Goal: Transaction & Acquisition: Purchase product/service

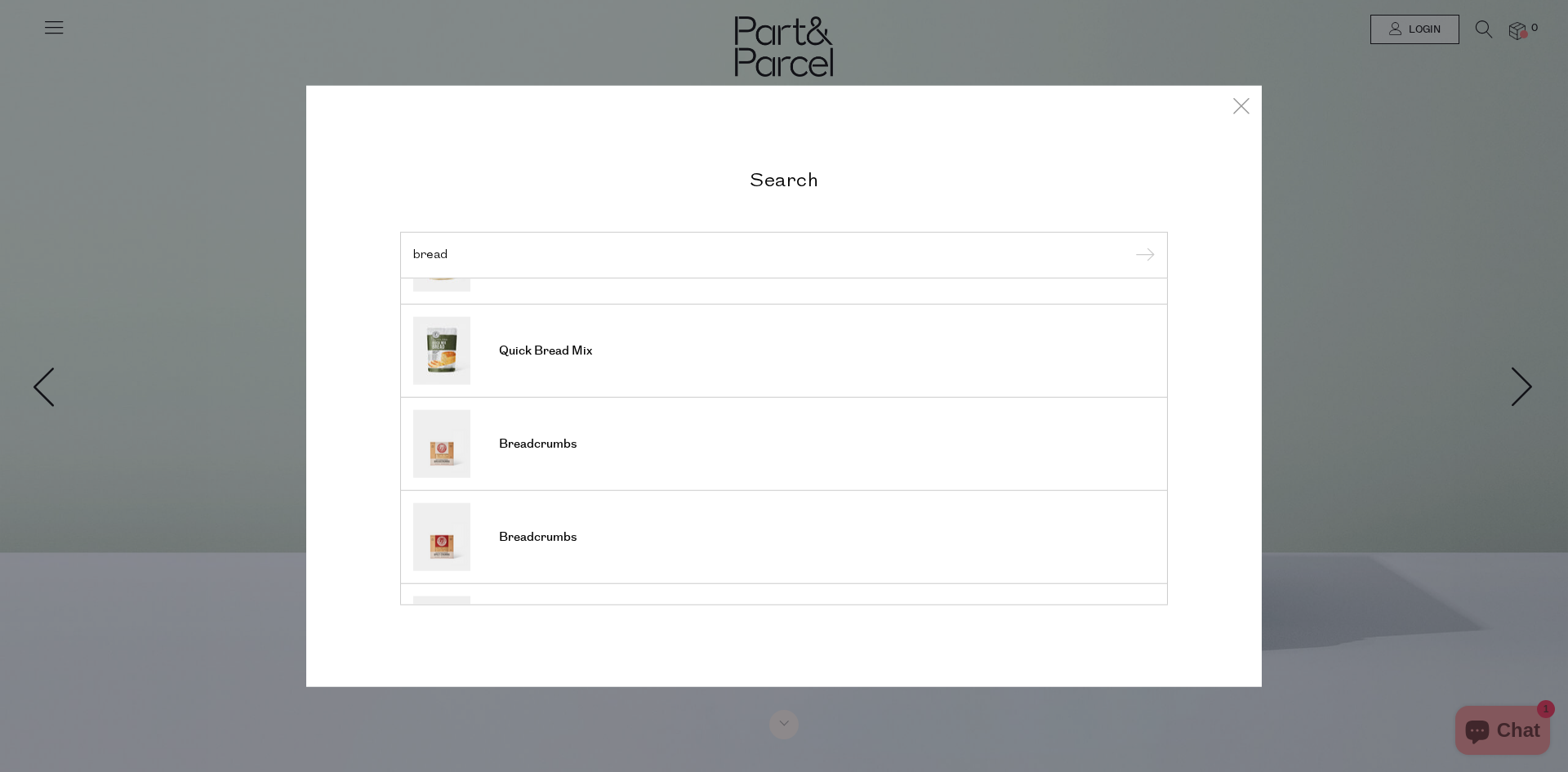
scroll to position [359, 0]
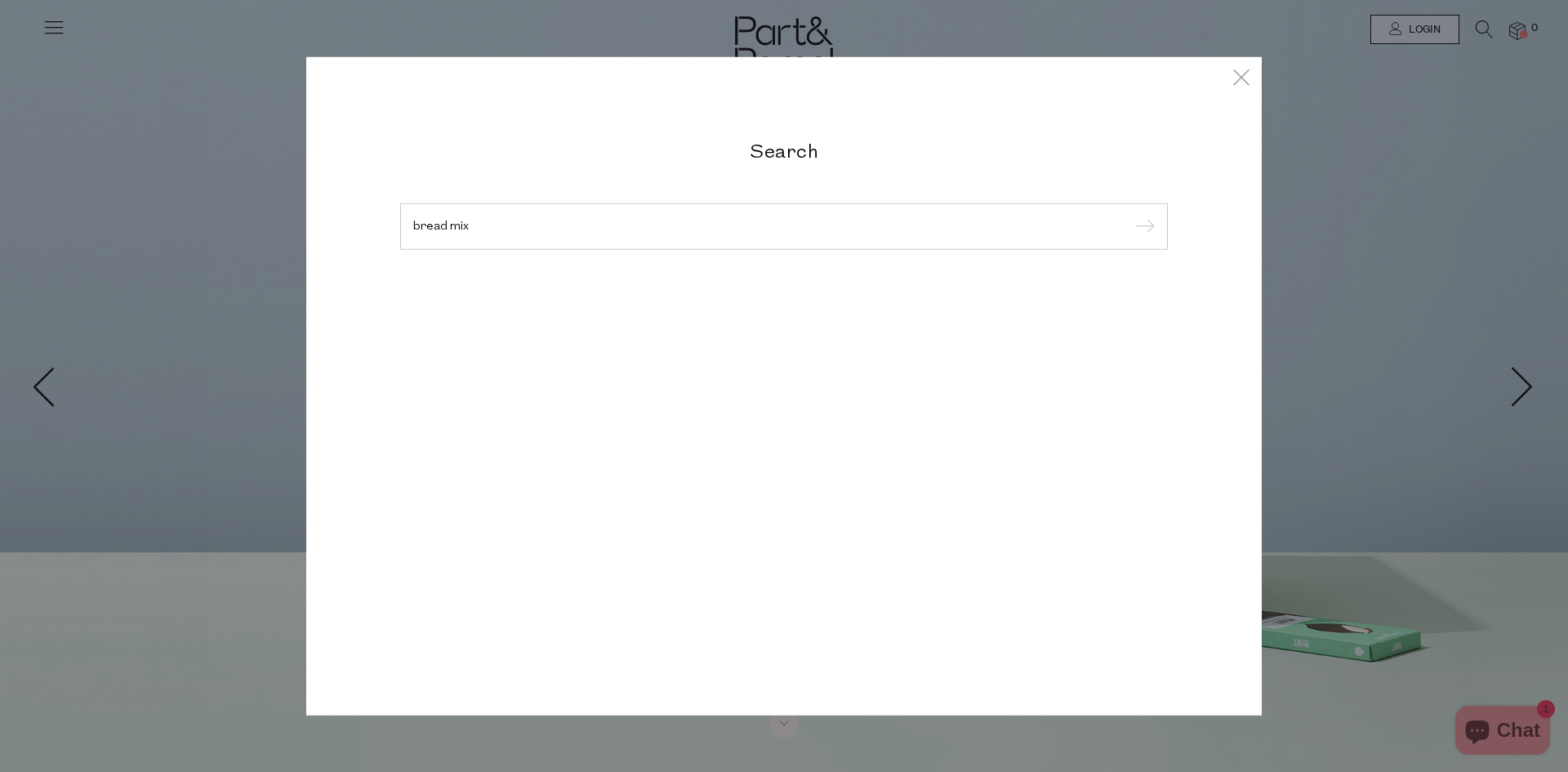
type input "bread mix"
click at [1131, 215] on input "submit" at bounding box center [1143, 227] width 25 height 25
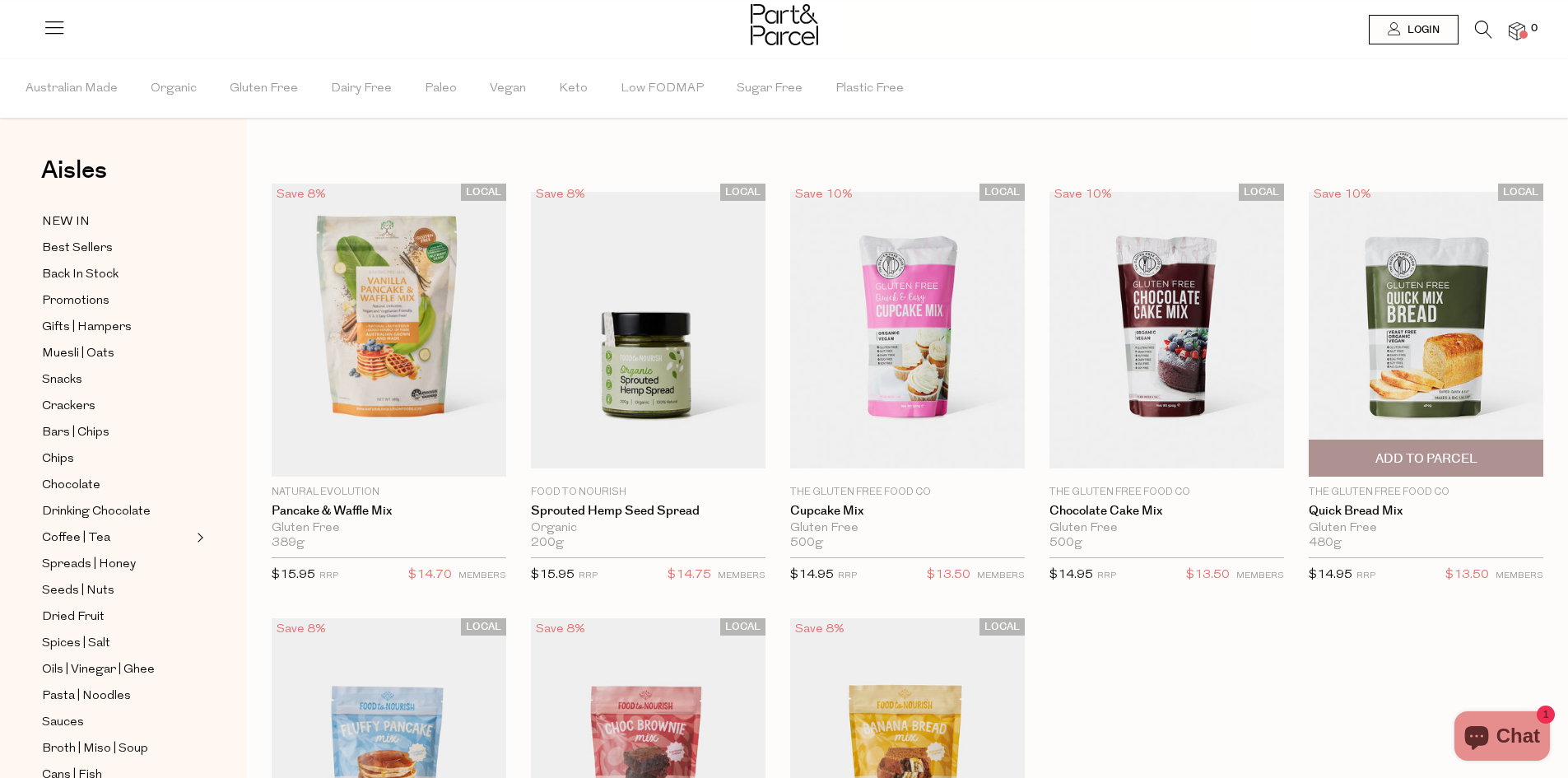
click at [1406, 310] on img at bounding box center [1426, 330] width 234 height 277
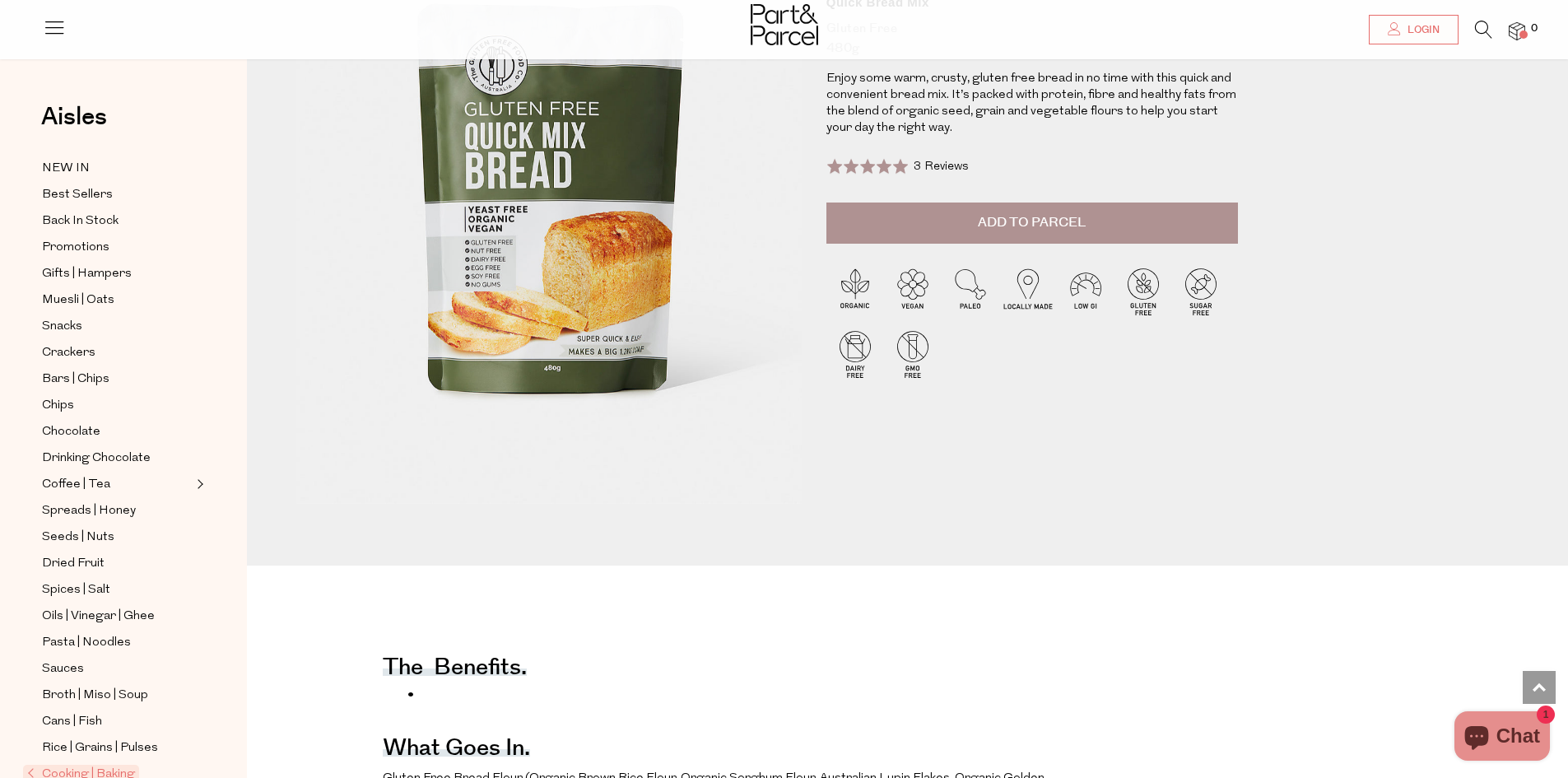
scroll to position [82, 0]
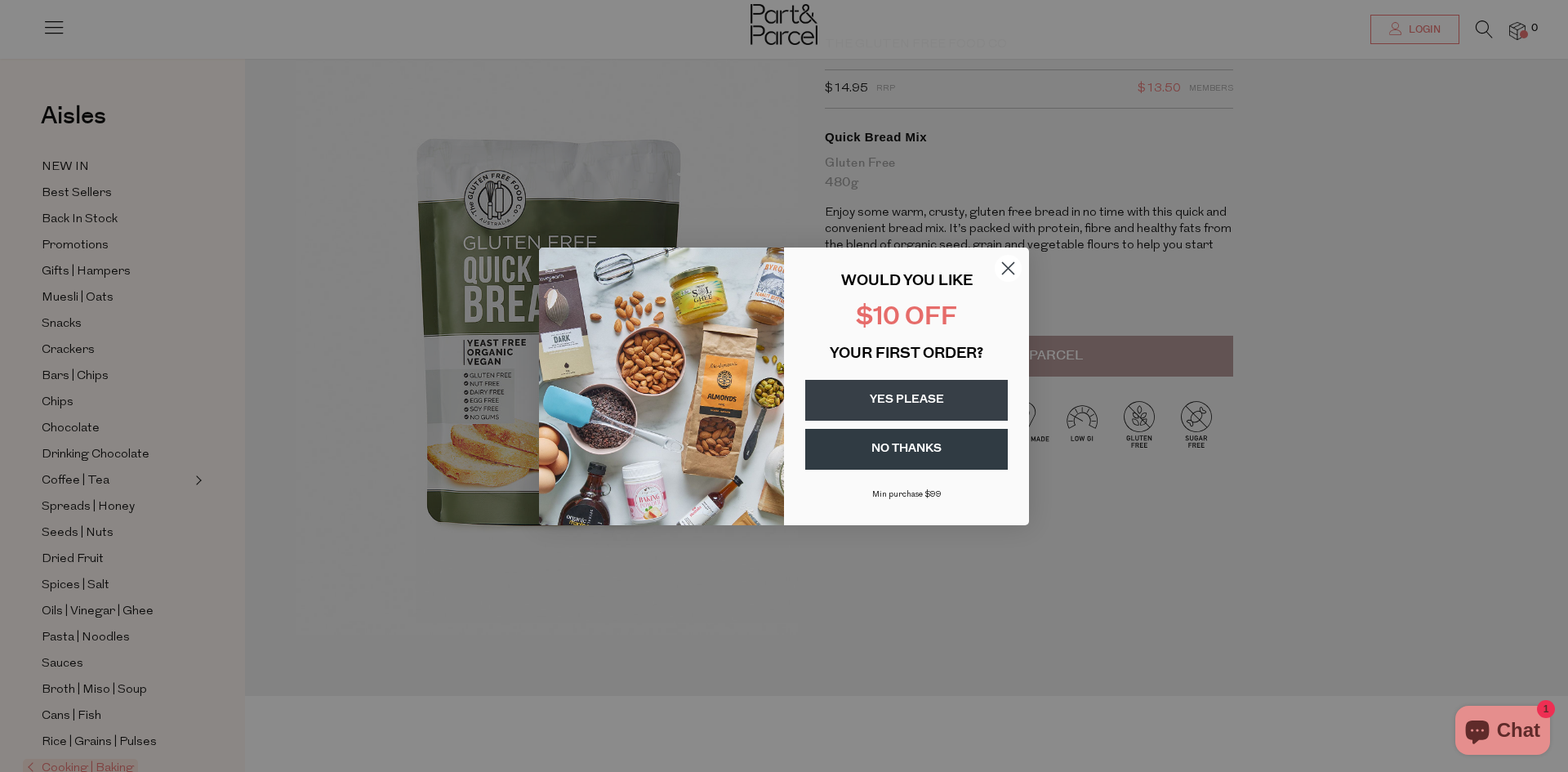
click at [1009, 264] on circle "Close dialog" at bounding box center [1008, 267] width 27 height 27
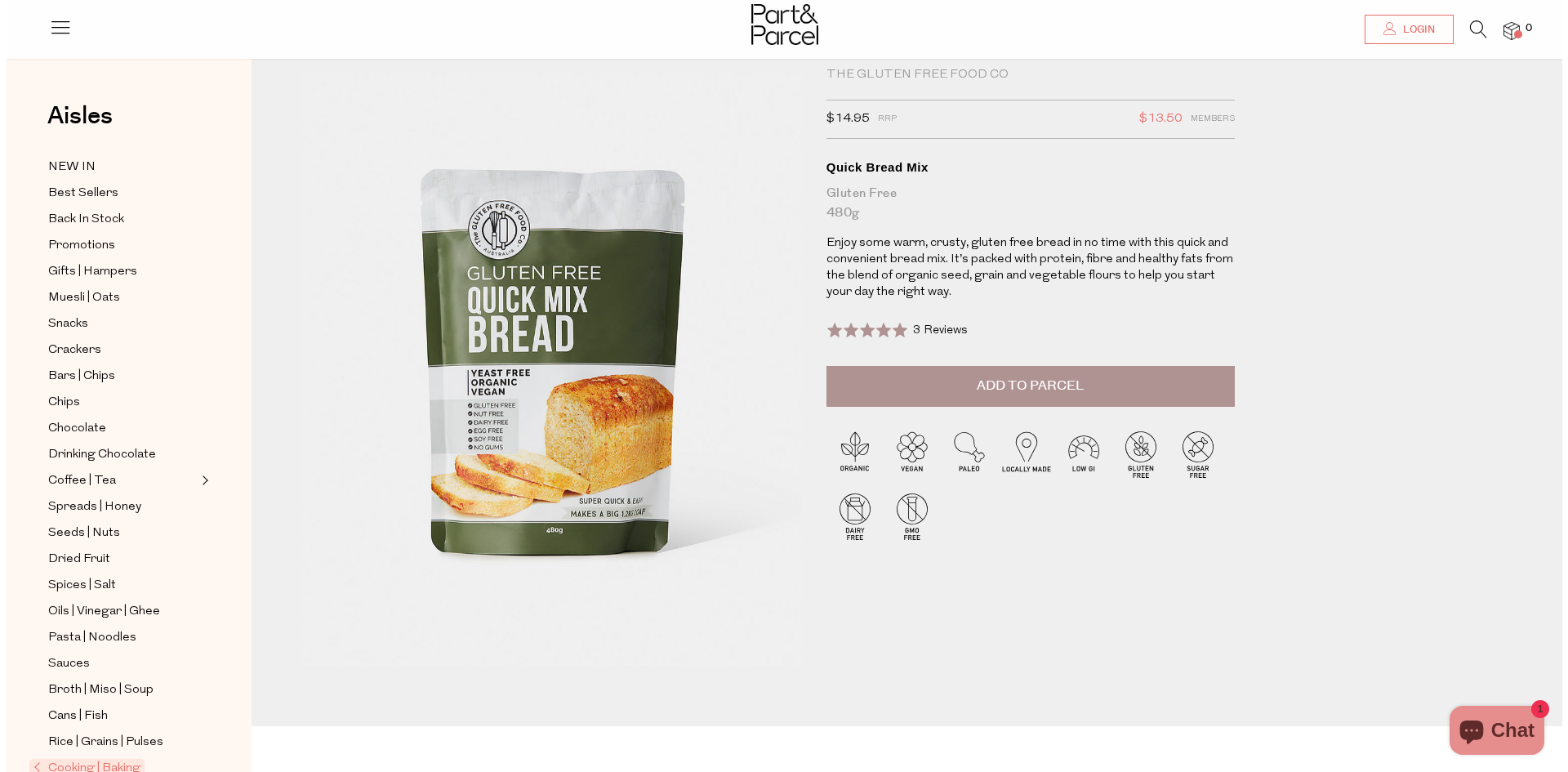
scroll to position [0, 0]
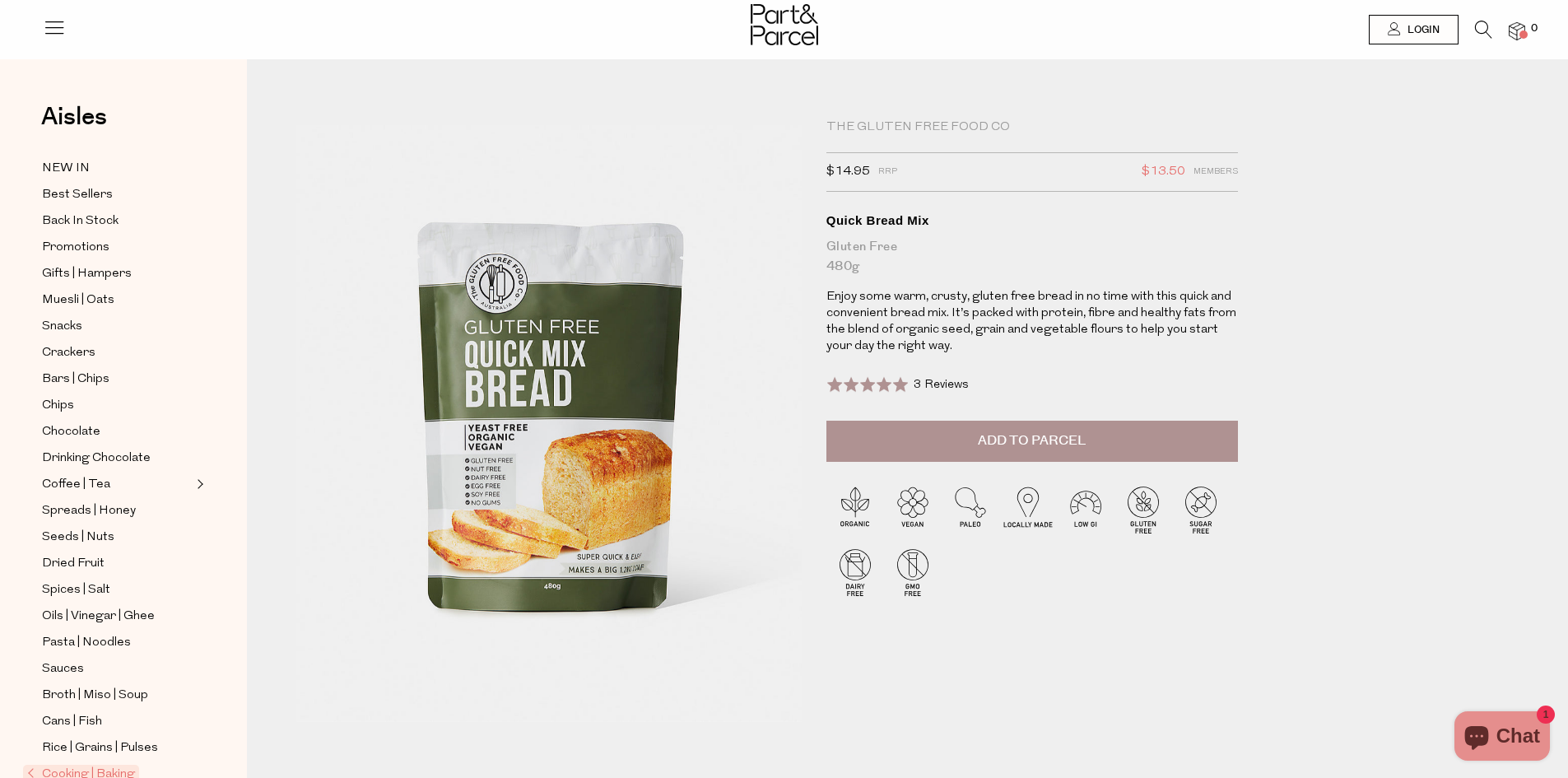
click at [1479, 27] on icon at bounding box center [1483, 30] width 18 height 18
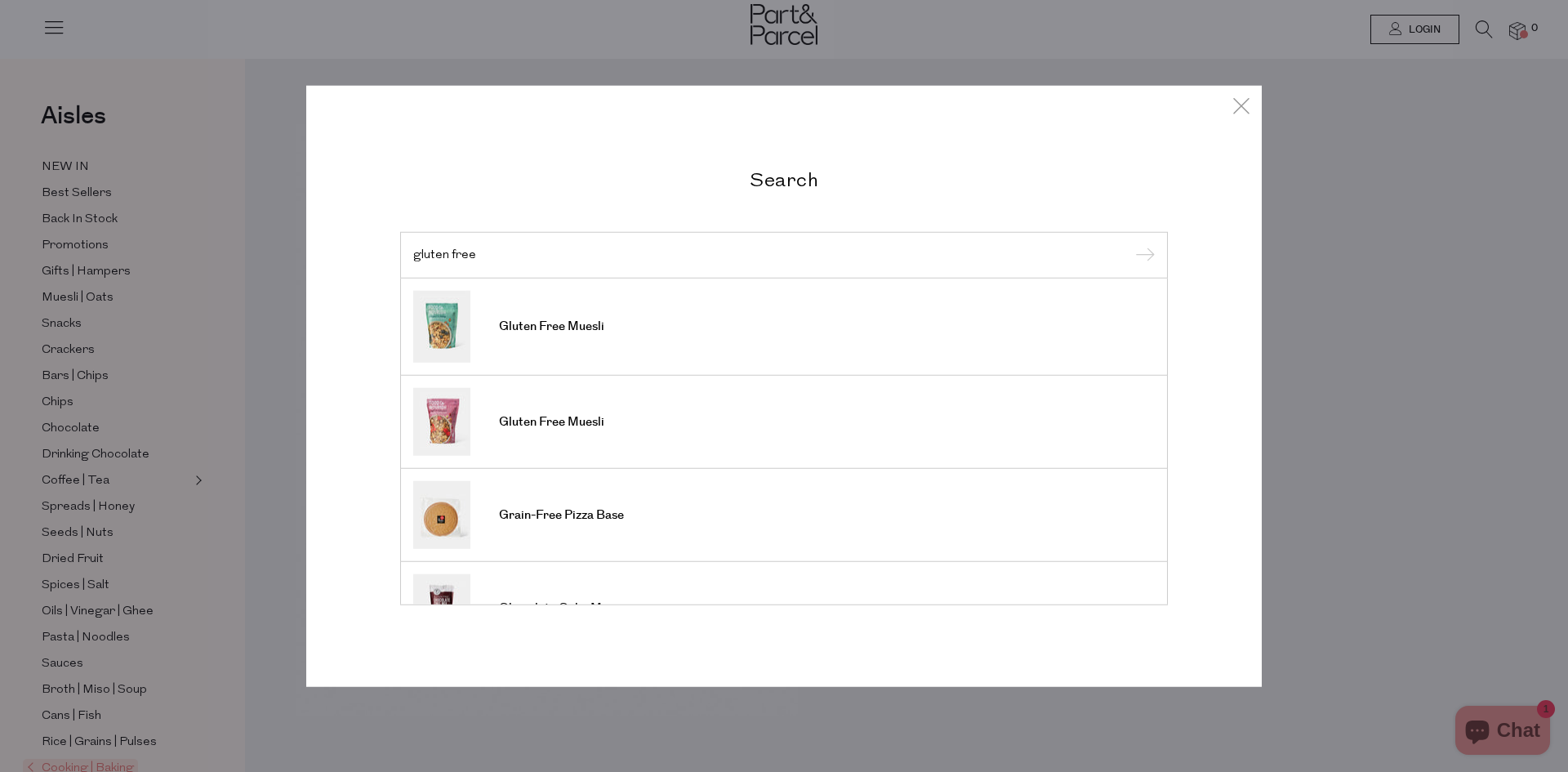
type input "gluten free"
click at [1131, 243] on input "submit" at bounding box center [1143, 256] width 25 height 25
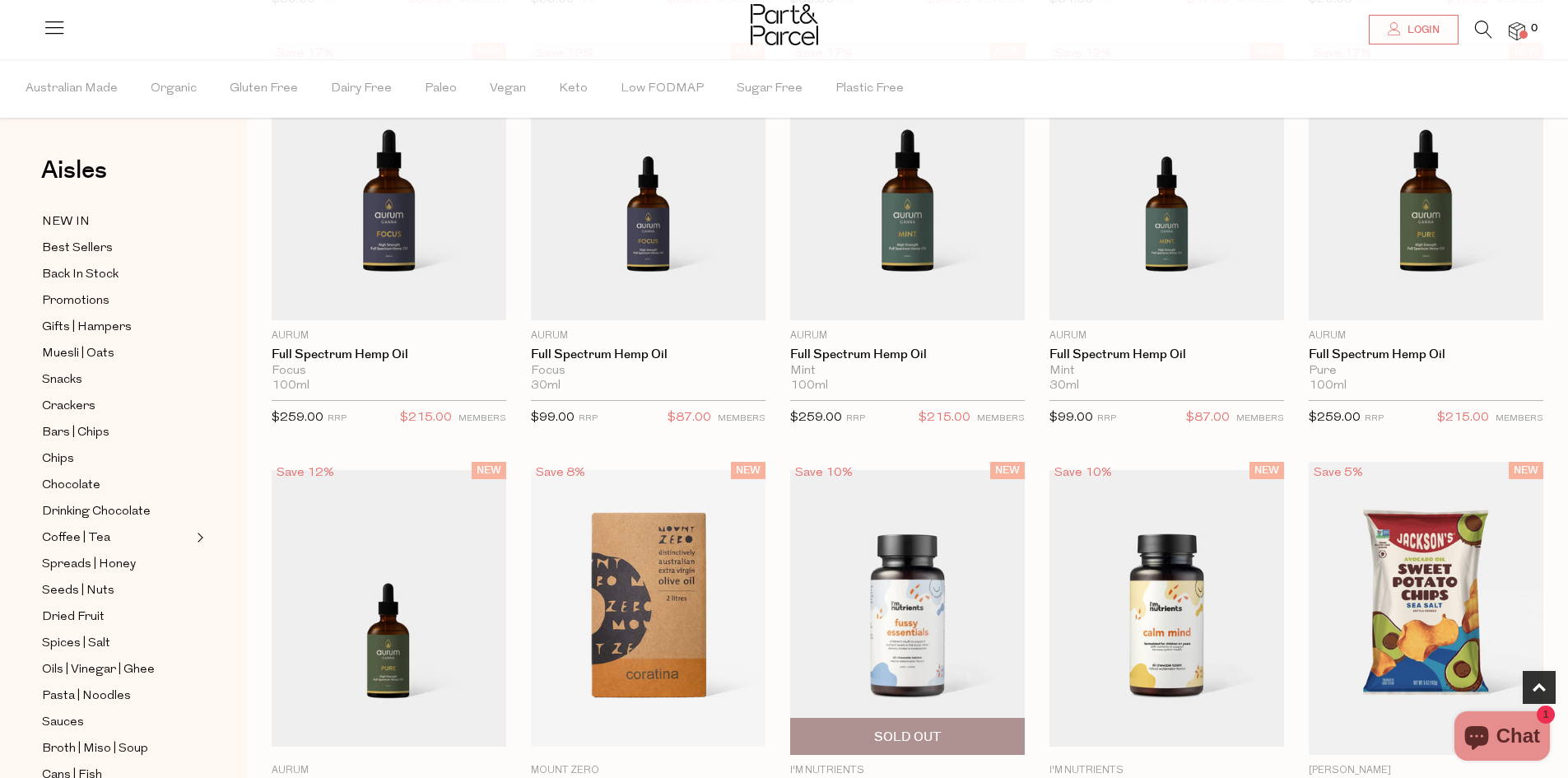
scroll to position [741, 0]
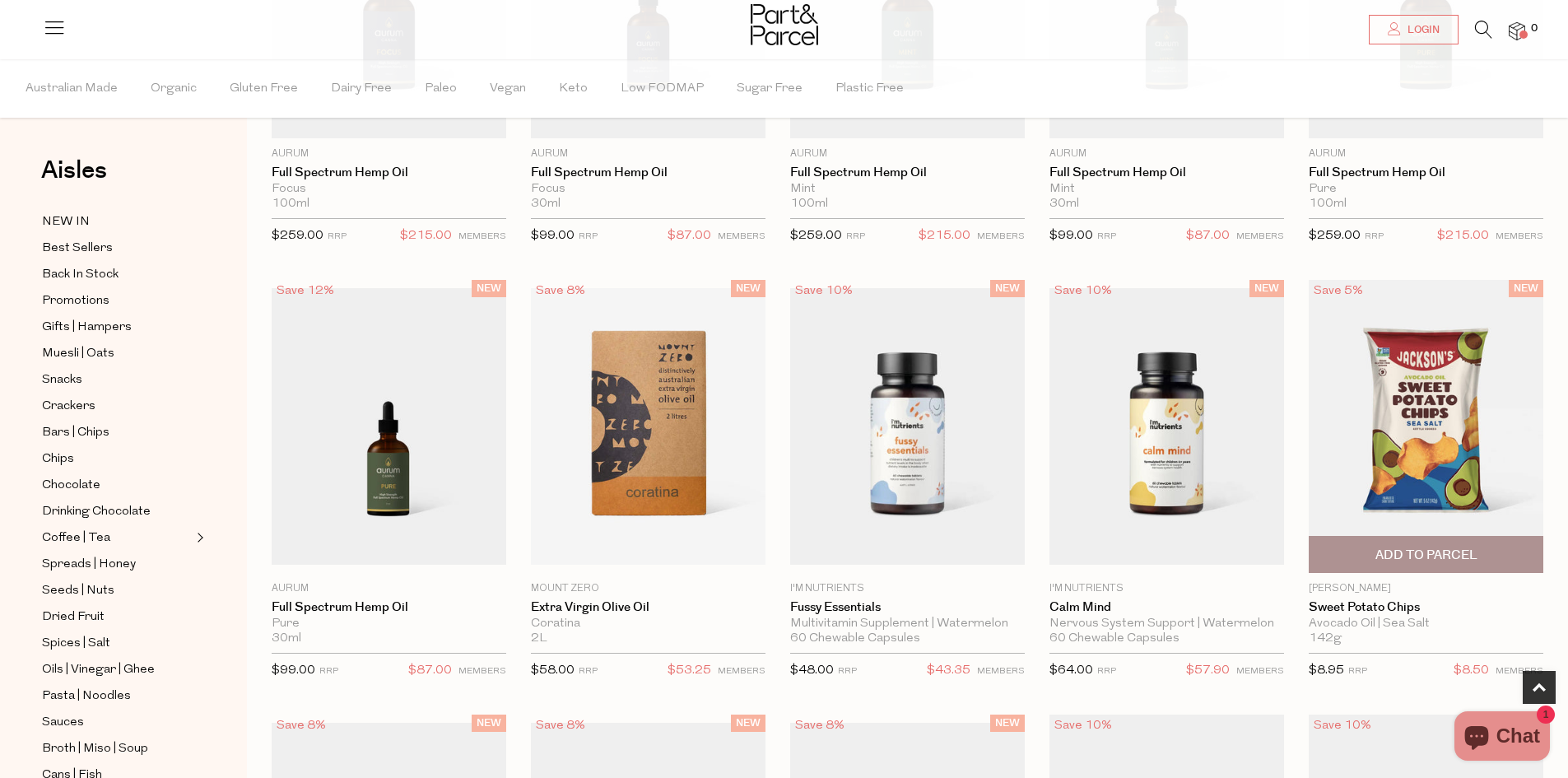
click at [1447, 413] on img at bounding box center [1426, 427] width 234 height 293
